Goal: Transaction & Acquisition: Purchase product/service

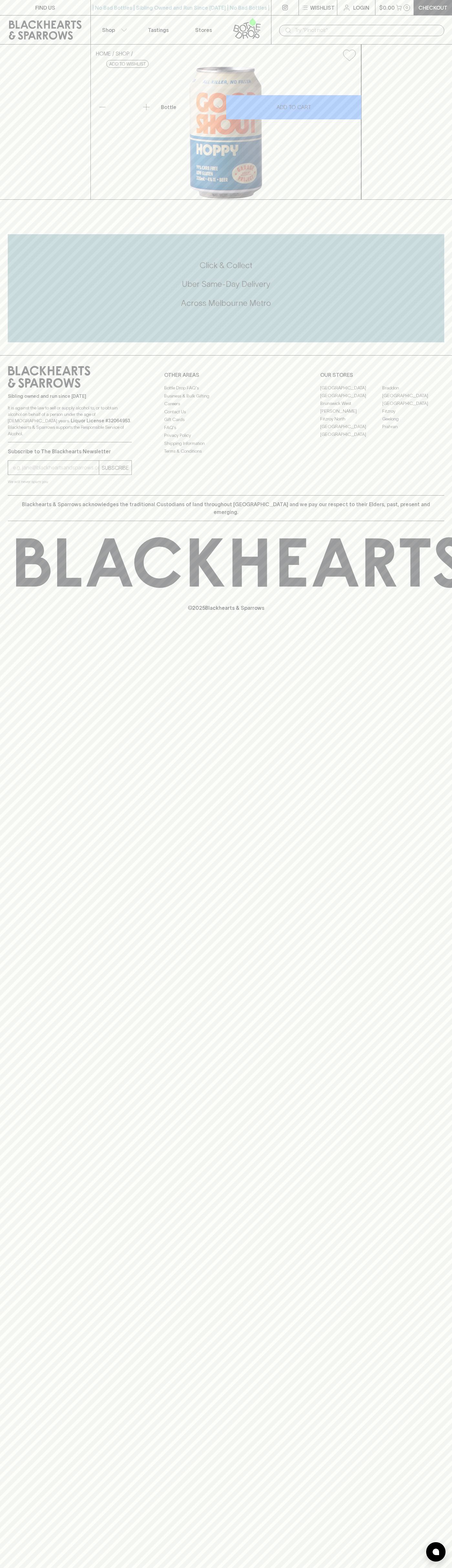
click at [448, 27] on div "​" at bounding box center [361, 30] width 181 height 29
click at [431, 200] on div "HOME SHOP Garage Project Good Shout Hoppy Ultra Low Carb 330ml $6.00 Add to wis…" at bounding box center [226, 122] width 452 height 155
click at [322, 1567] on html "FIND US | No Bad Bottles | Sibling Owned and Run Since [DATE] | No Bad Bottles …" at bounding box center [226, 784] width 452 height 1568
click at [7, 445] on div "FIND US | No Bad Bottles | Sibling Owned and Run Since [DATE] | No Bad Bottles …" at bounding box center [226, 784] width 452 height 1568
